Goal: Obtain resource: Download file/media

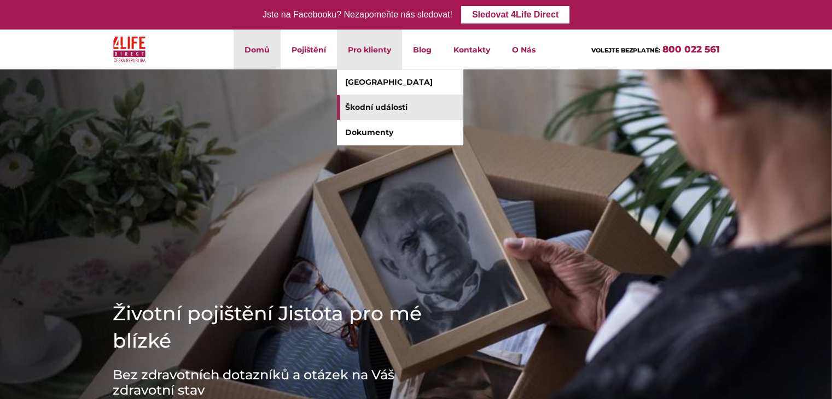
click at [371, 105] on link "Škodní události" at bounding box center [400, 107] width 126 height 25
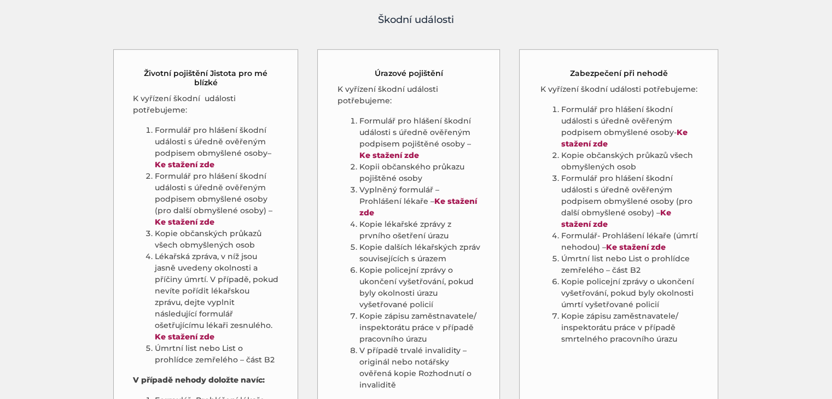
scroll to position [603, 0]
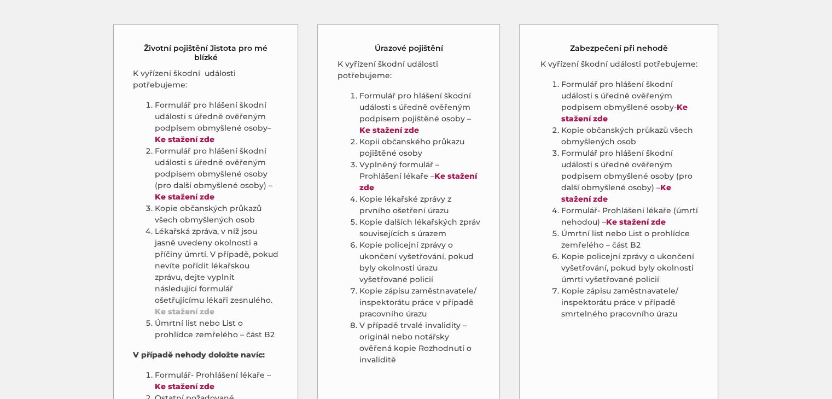
click at [189, 307] on link "Ke stažení zde" at bounding box center [185, 312] width 60 height 10
